Goal: Transaction & Acquisition: Download file/media

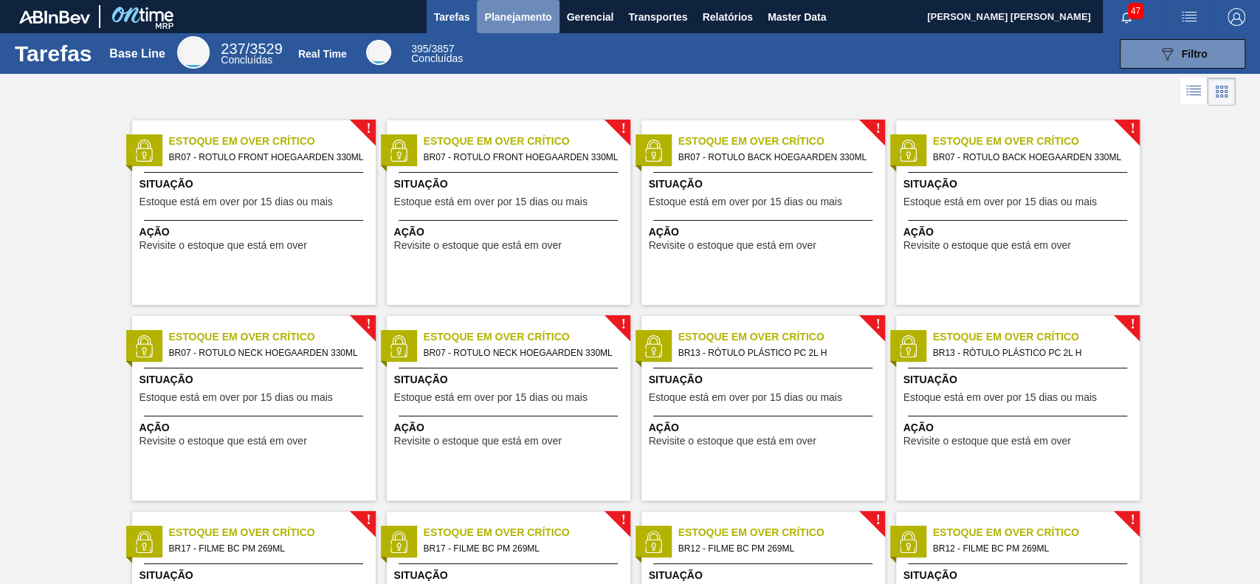
click at [540, 15] on span "Planejamento" at bounding box center [517, 17] width 67 height 18
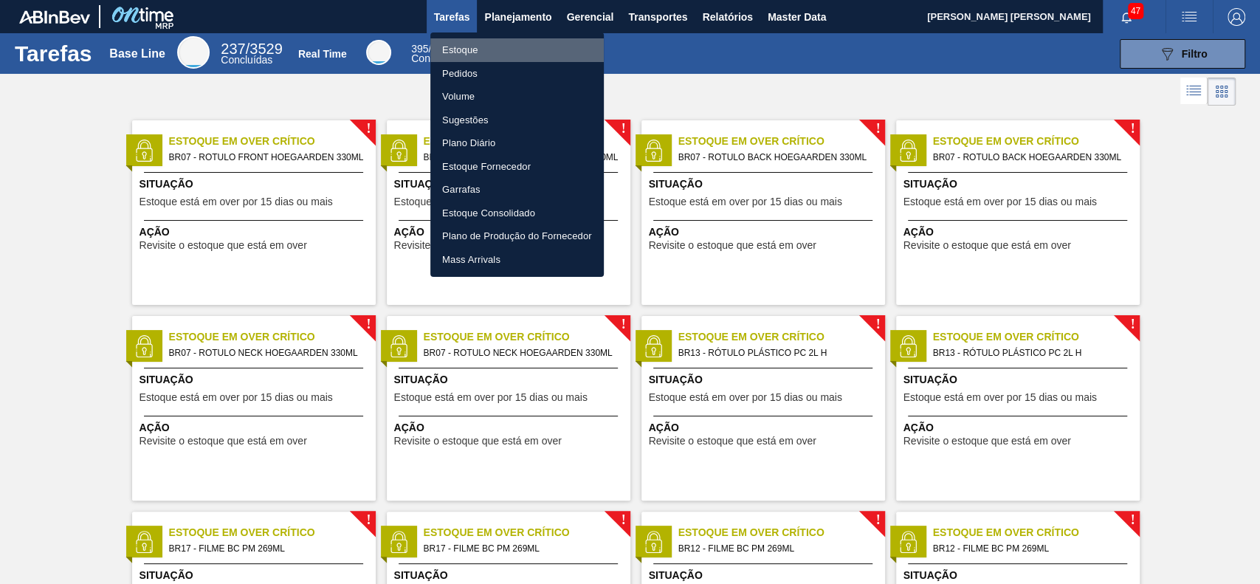
click at [493, 51] on li "Estoque" at bounding box center [516, 50] width 173 height 24
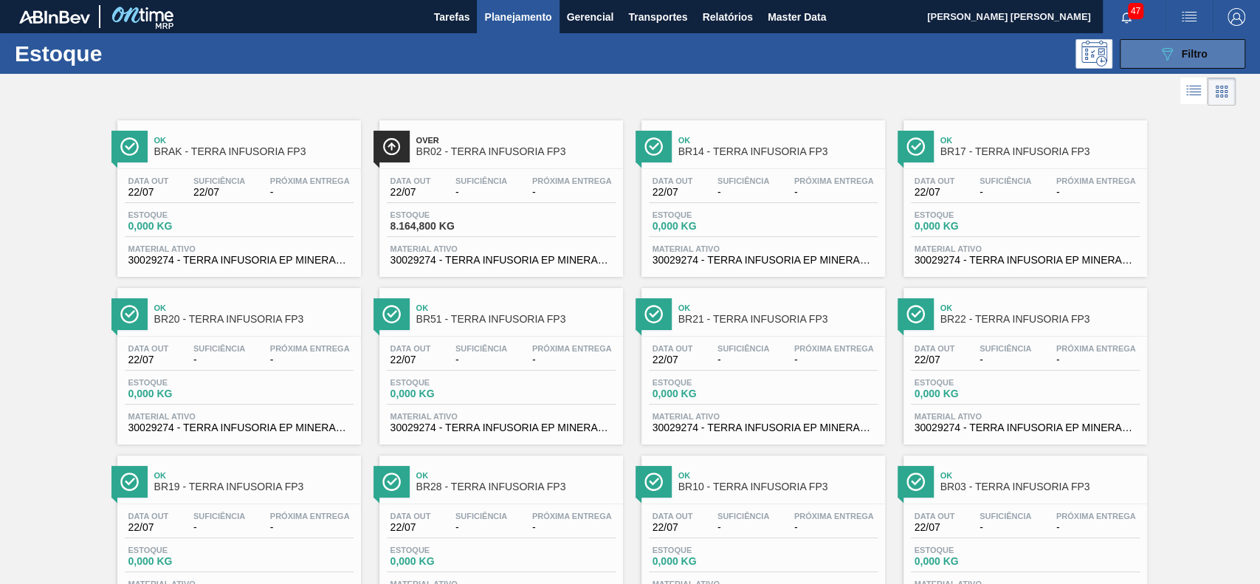
click at [1145, 60] on button "089F7B8B-B2A5-4AFE-B5C0-19BA573D28AC Filtro" at bounding box center [1181, 54] width 125 height 30
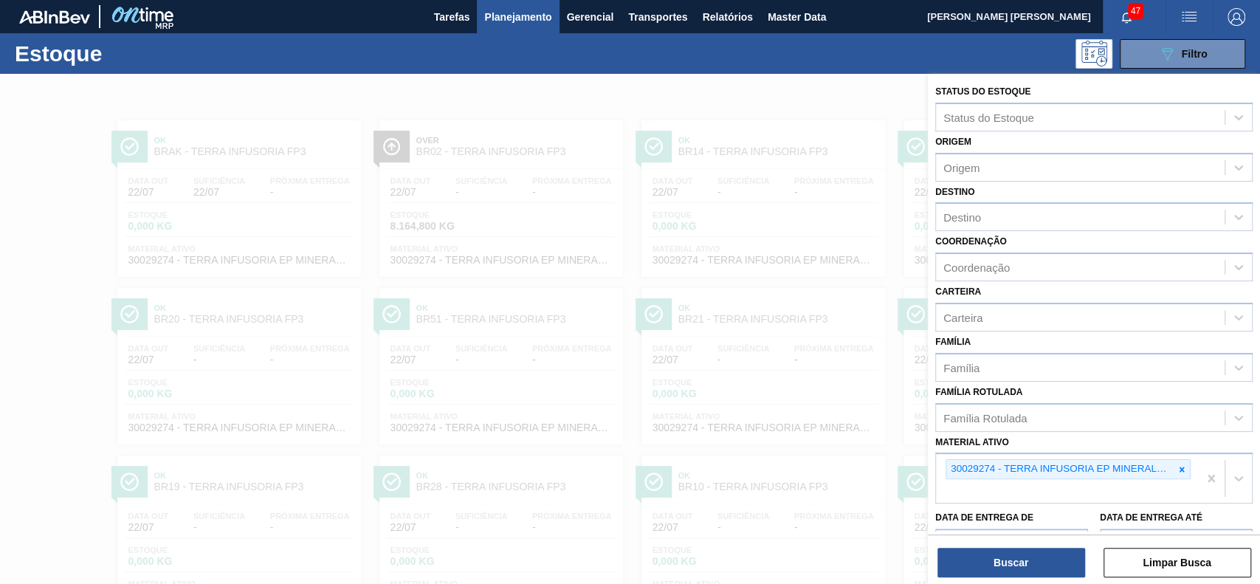
click at [793, 83] on div at bounding box center [630, 366] width 1260 height 584
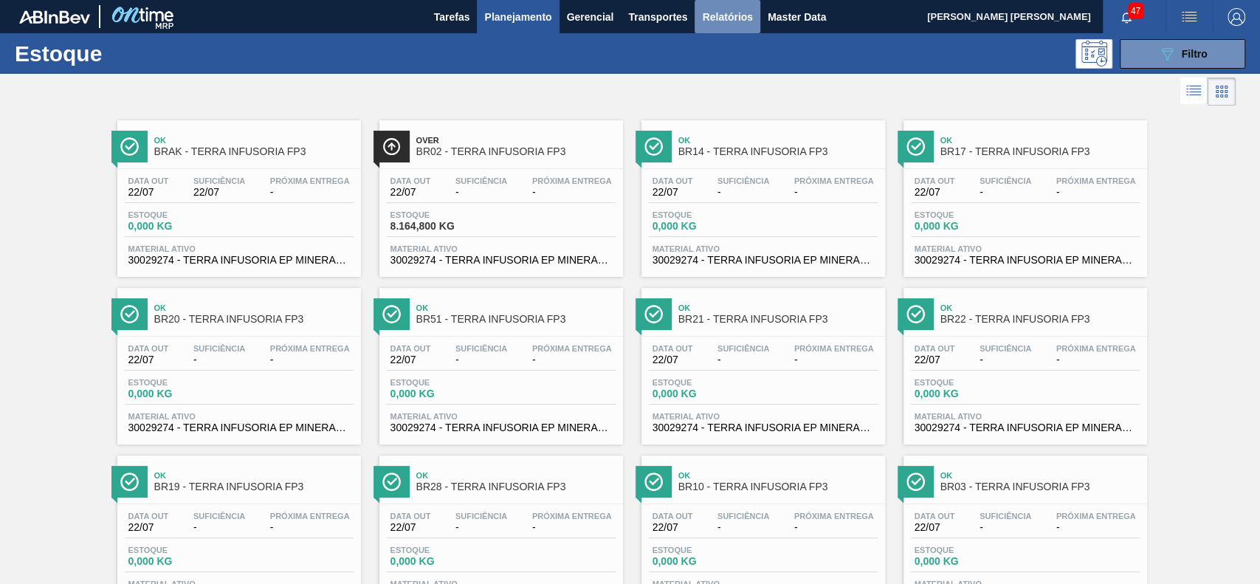
click at [714, 9] on span "Relatórios" at bounding box center [727, 17] width 50 height 18
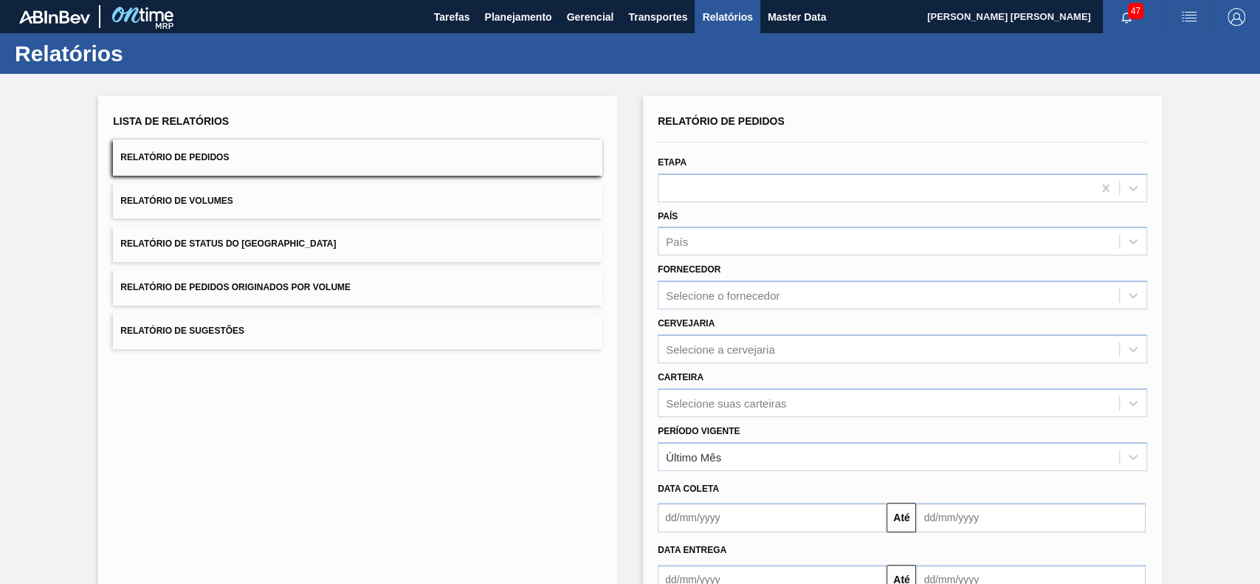
click at [272, 250] on button "Relatório de Status do [GEOGRAPHIC_DATA]" at bounding box center [357, 244] width 489 height 36
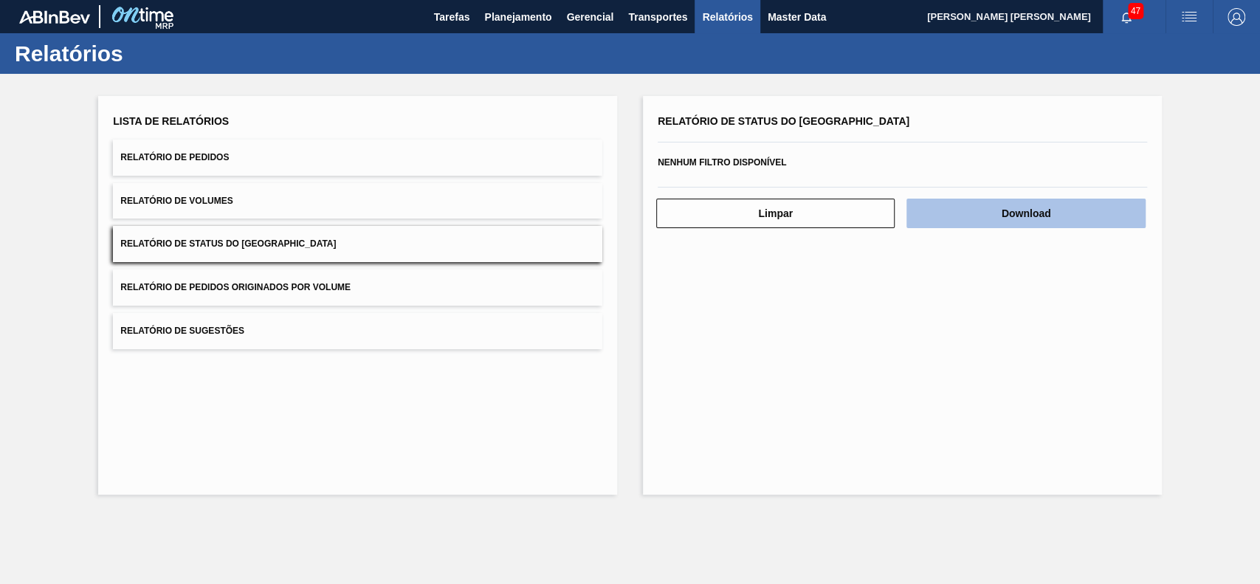
click at [1007, 201] on button "Download" at bounding box center [1025, 214] width 238 height 30
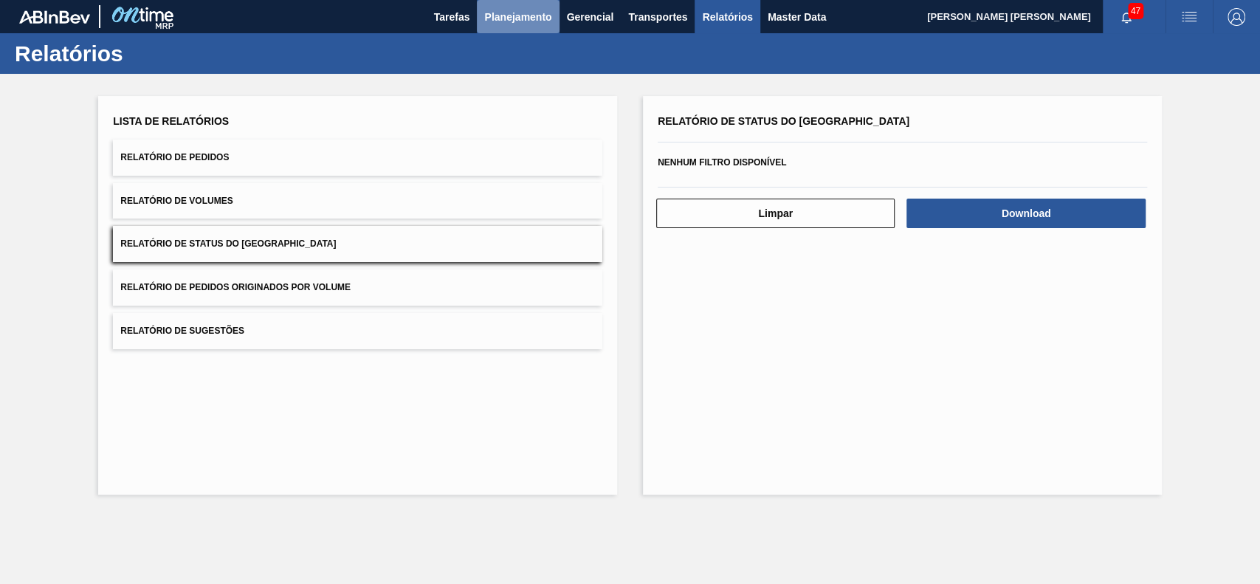
click at [490, 18] on span "Planejamento" at bounding box center [517, 17] width 67 height 18
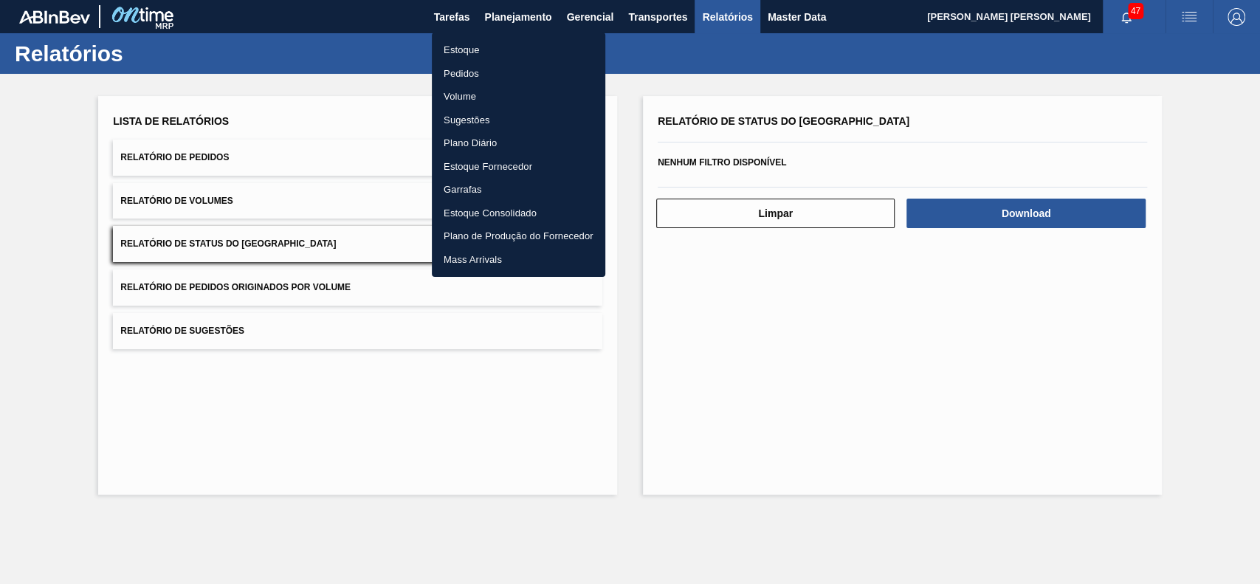
click at [484, 49] on li "Estoque" at bounding box center [518, 50] width 173 height 24
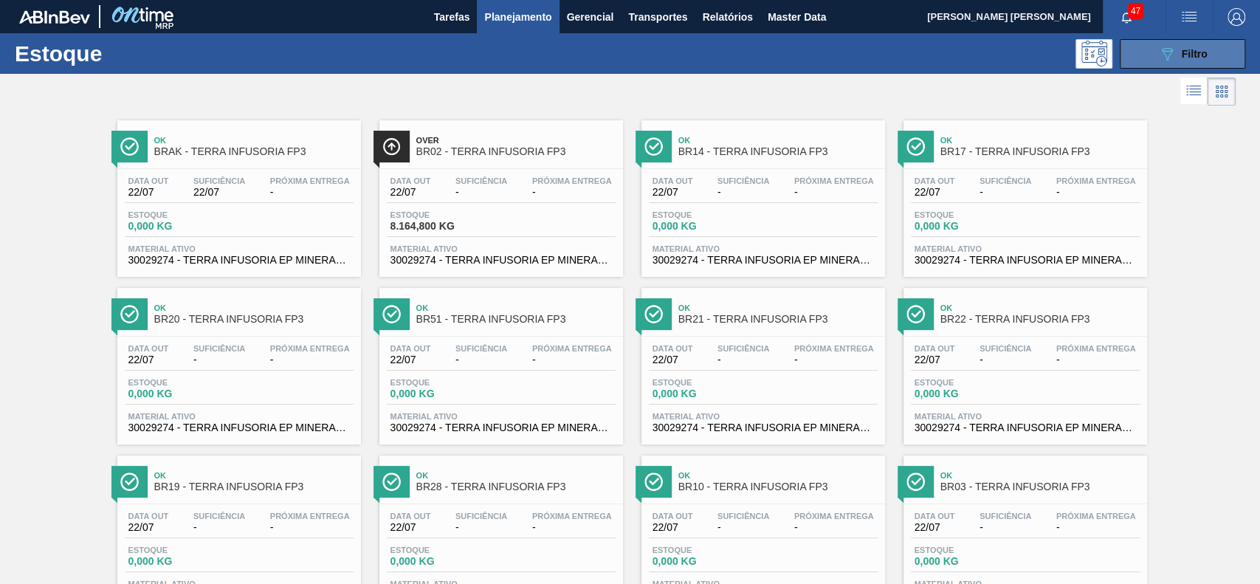
click at [1139, 56] on button "089F7B8B-B2A5-4AFE-B5C0-19BA573D28AC Filtro" at bounding box center [1181, 54] width 125 height 30
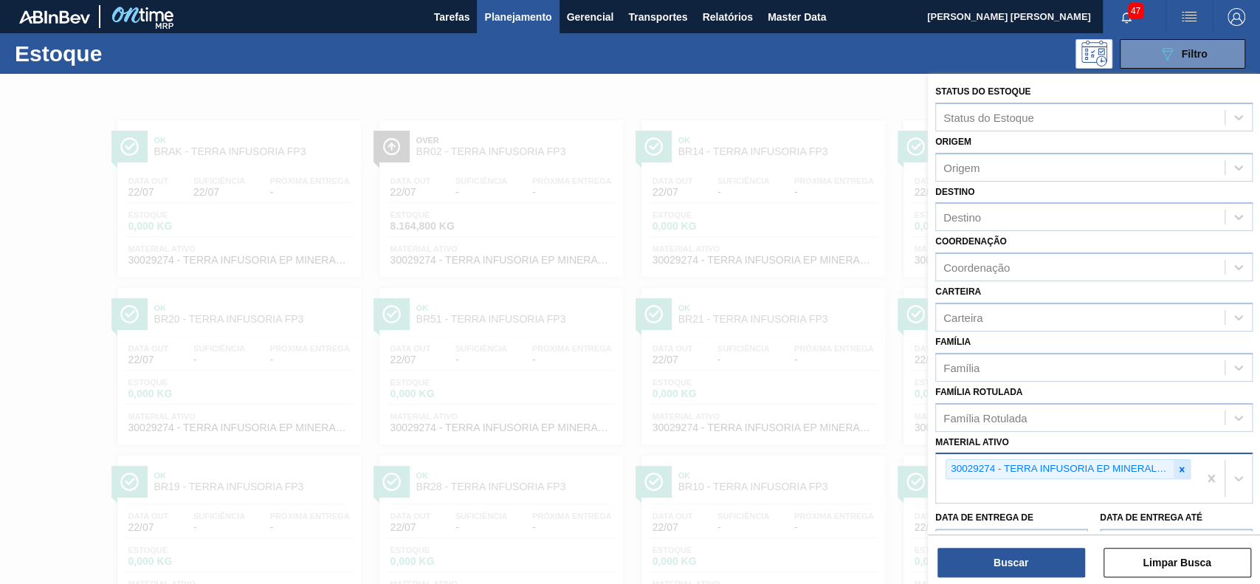
click at [1173, 472] on div at bounding box center [1181, 469] width 16 height 18
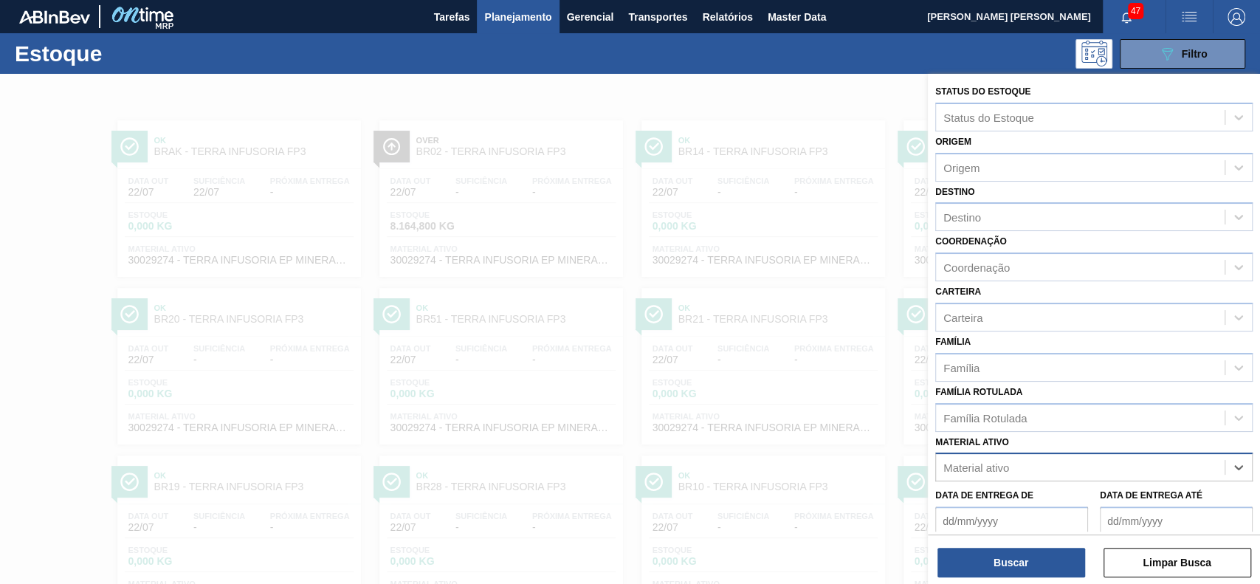
paste ativo "30003422"
type ativo "30003422"
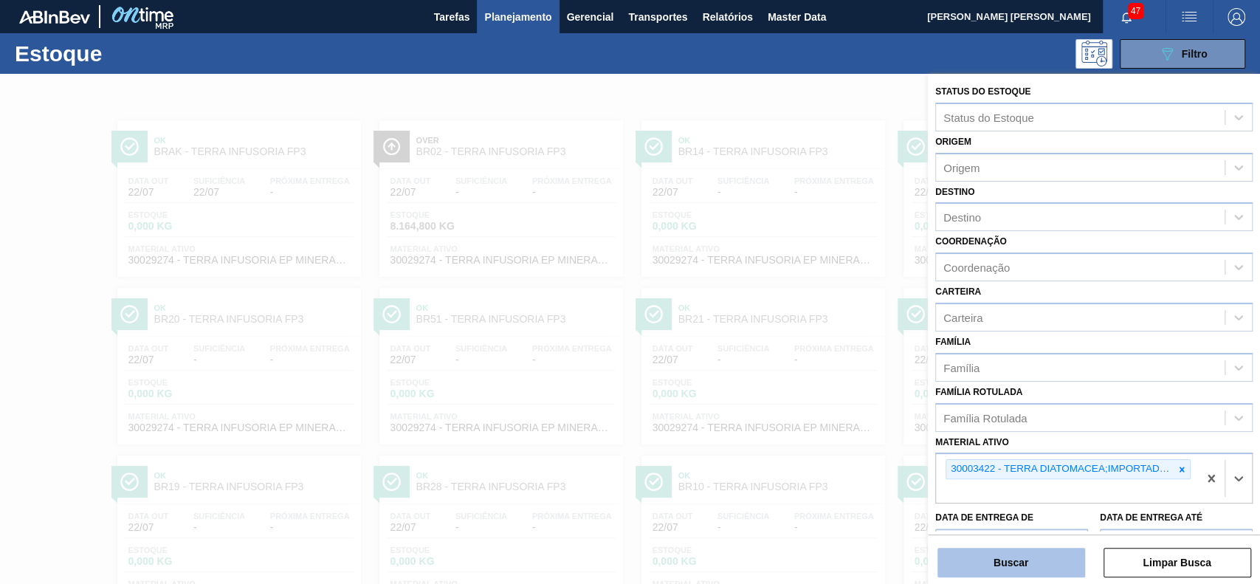
click at [1043, 561] on button "Buscar" at bounding box center [1011, 563] width 148 height 30
